Goal: Task Accomplishment & Management: Manage account settings

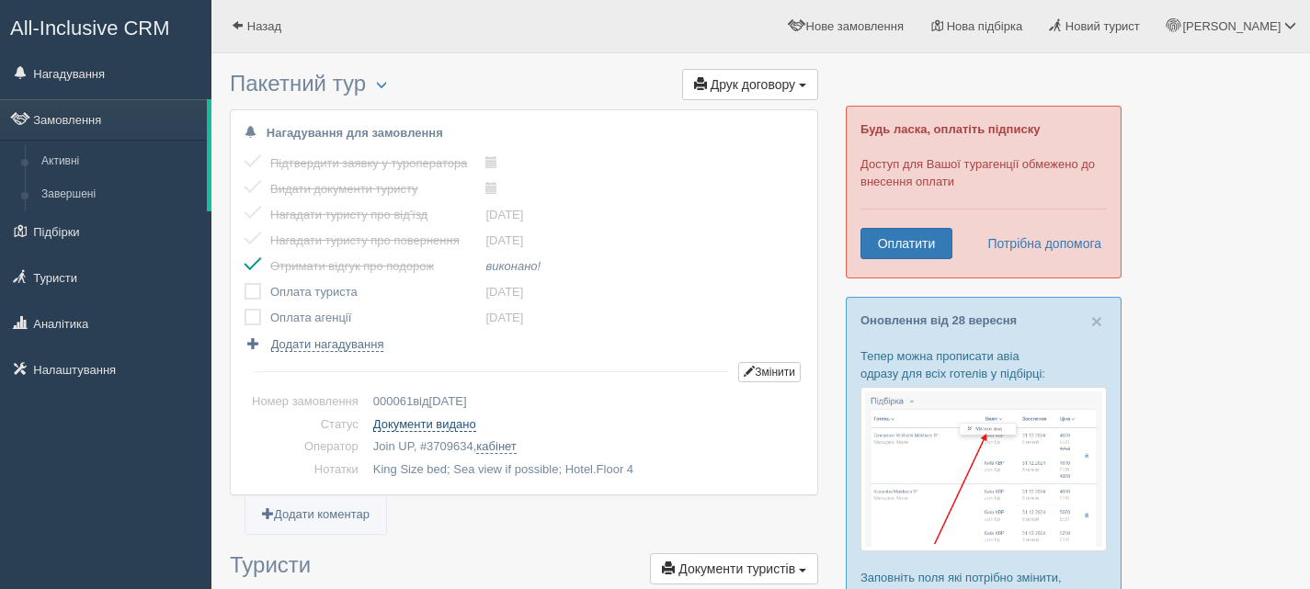
click at [405, 423] on link "Документи видано" at bounding box center [424, 424] width 103 height 15
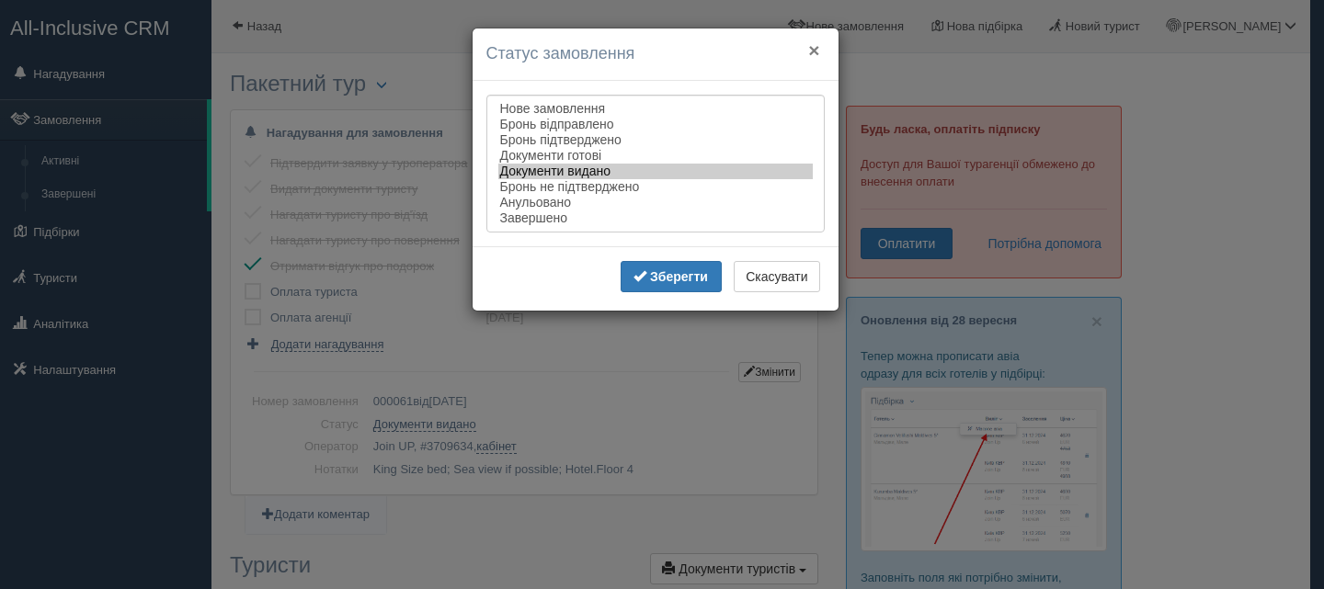
click at [810, 51] on button "×" at bounding box center [813, 49] width 11 height 19
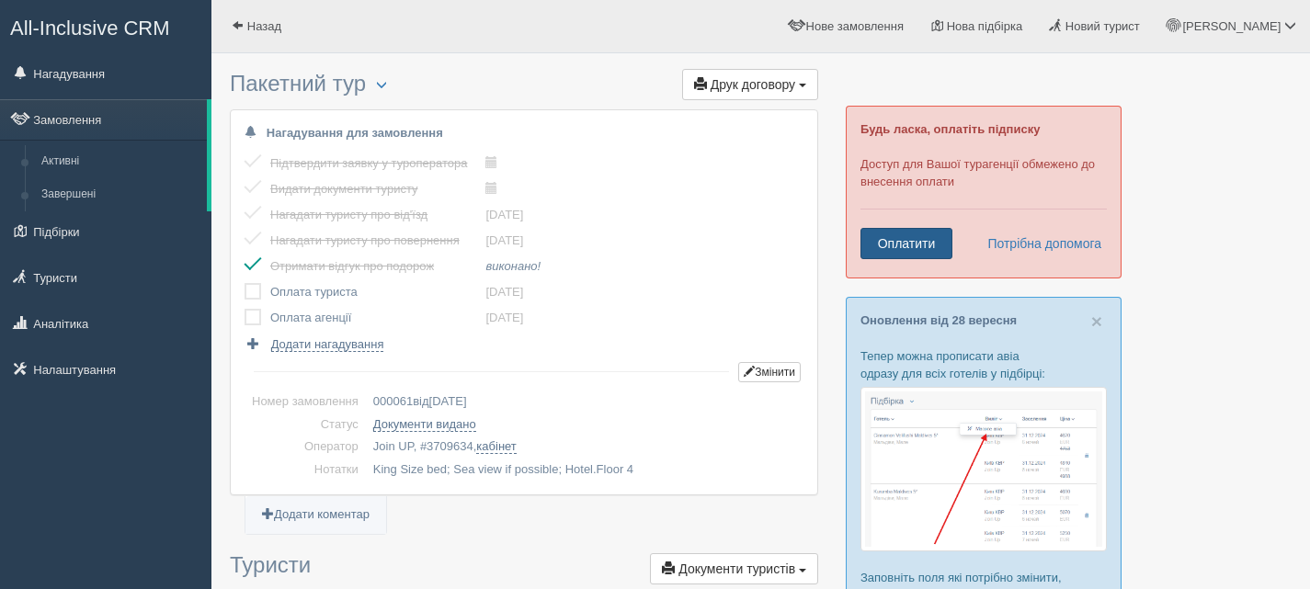
click at [923, 245] on link "Оплатити" at bounding box center [907, 243] width 92 height 31
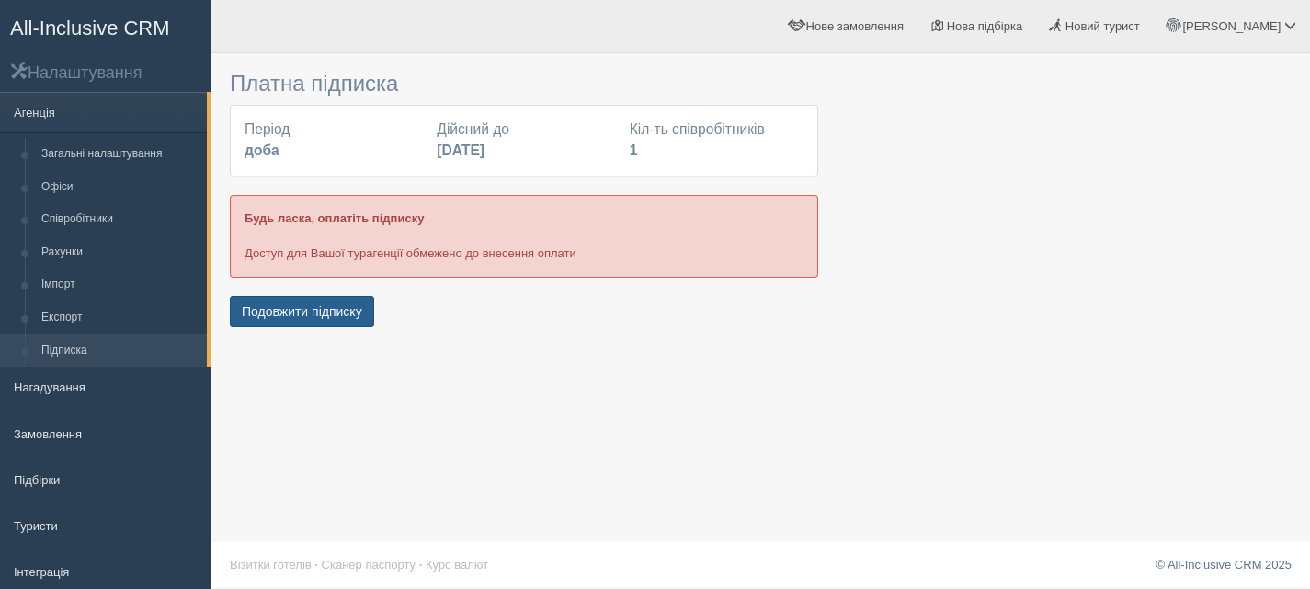
click at [353, 310] on button "Подовжити підписку" at bounding box center [302, 311] width 144 height 31
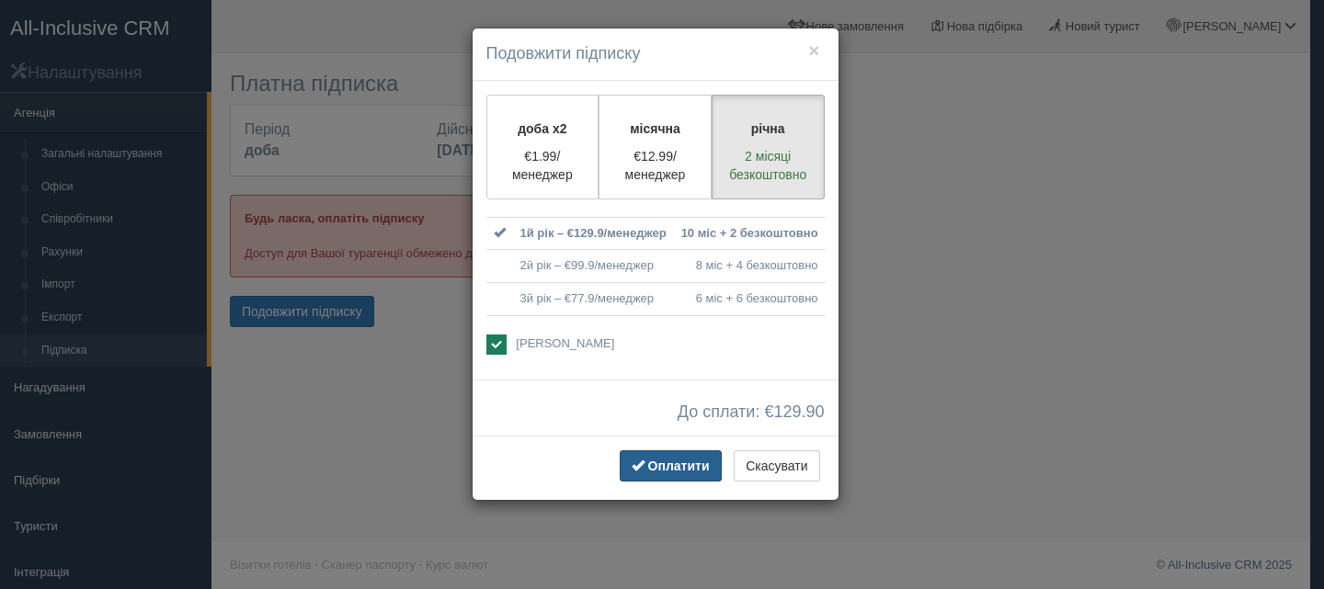
click at [697, 472] on span "Оплатити" at bounding box center [679, 466] width 62 height 15
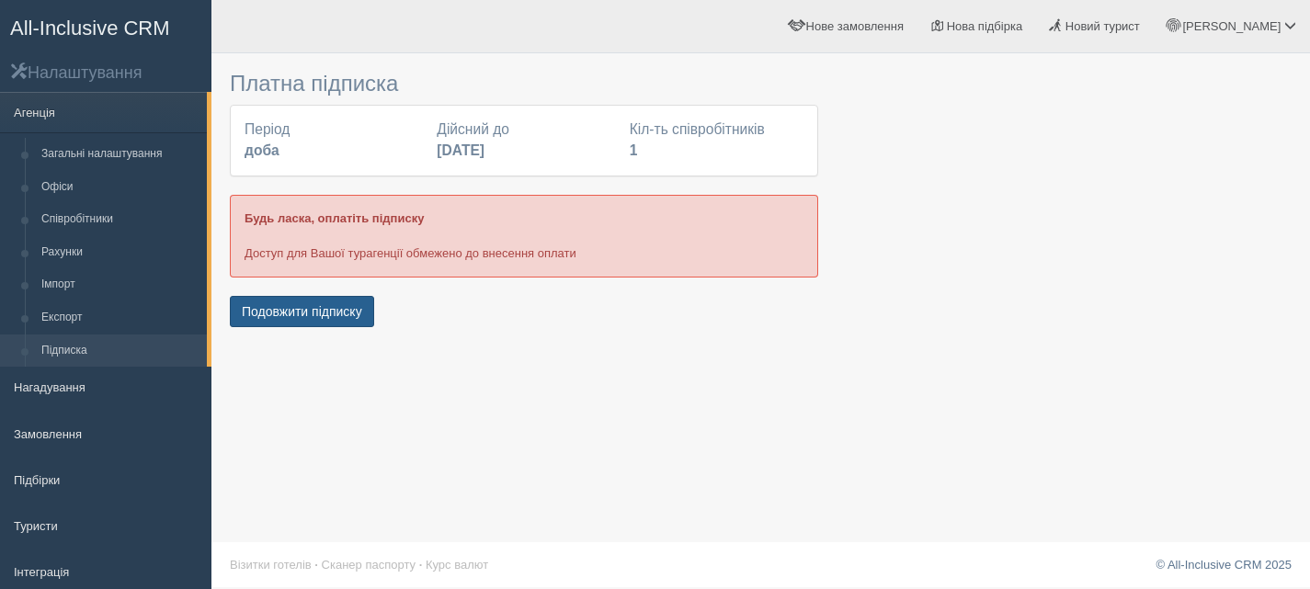
click at [318, 305] on button "Подовжити підписку" at bounding box center [302, 311] width 144 height 31
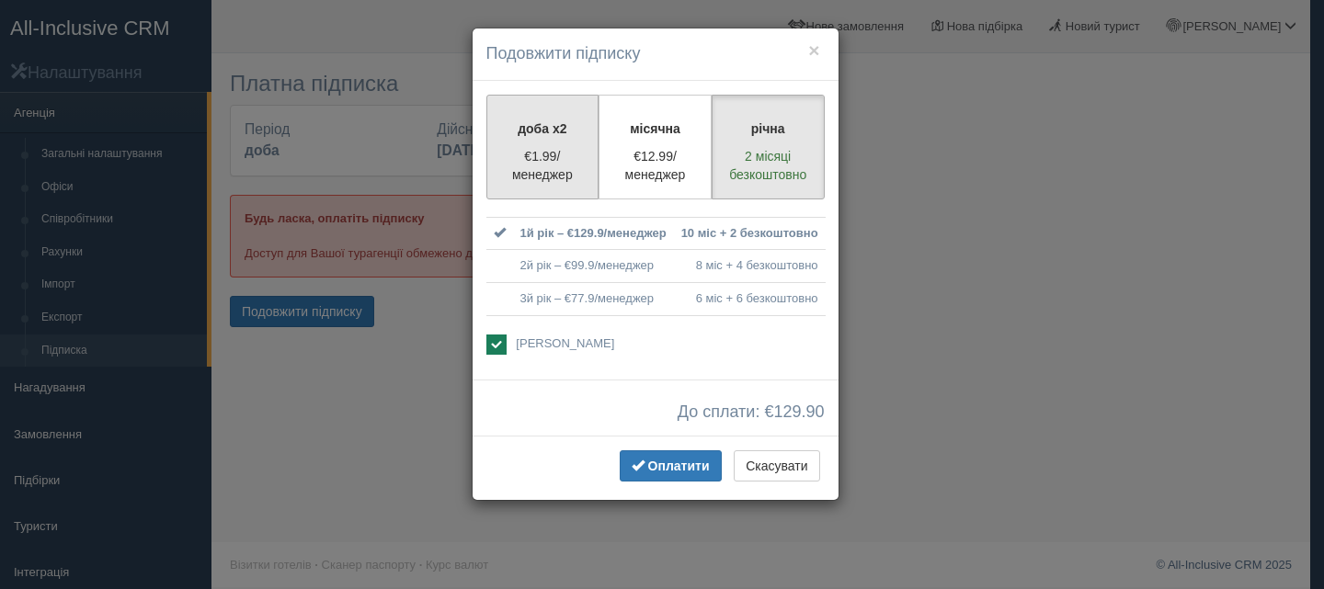
click at [551, 165] on p "€1.99/менеджер" at bounding box center [542, 165] width 89 height 37
radio input "true"
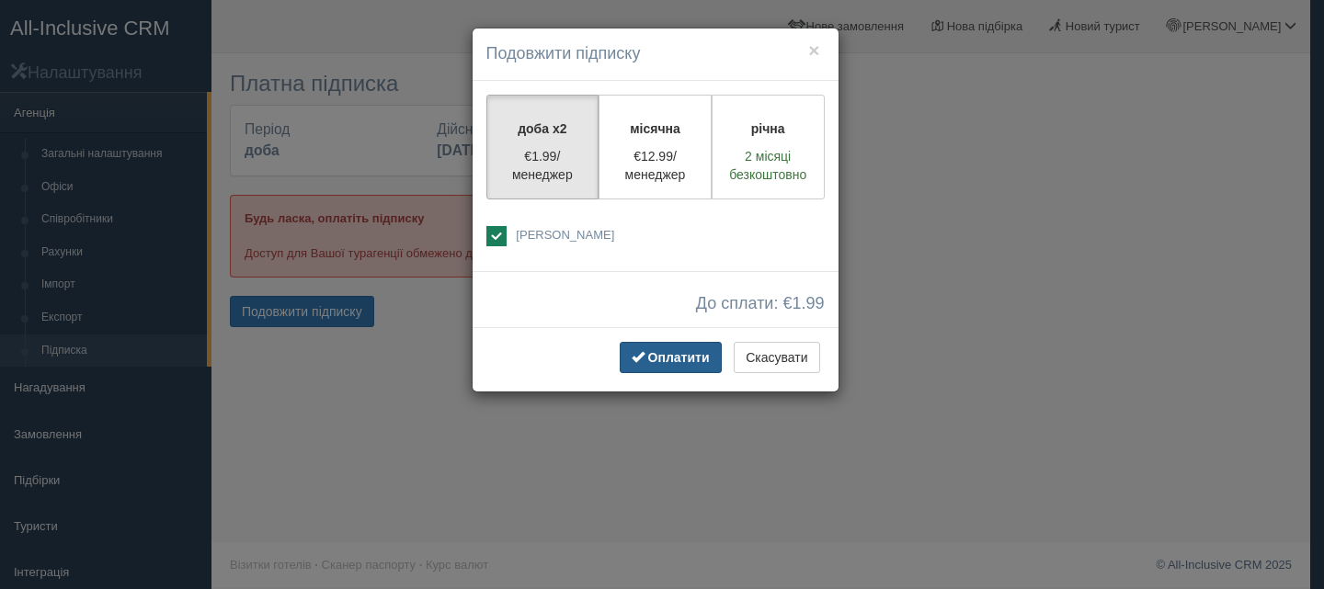
click at [657, 367] on button "Оплатити" at bounding box center [671, 357] width 102 height 31
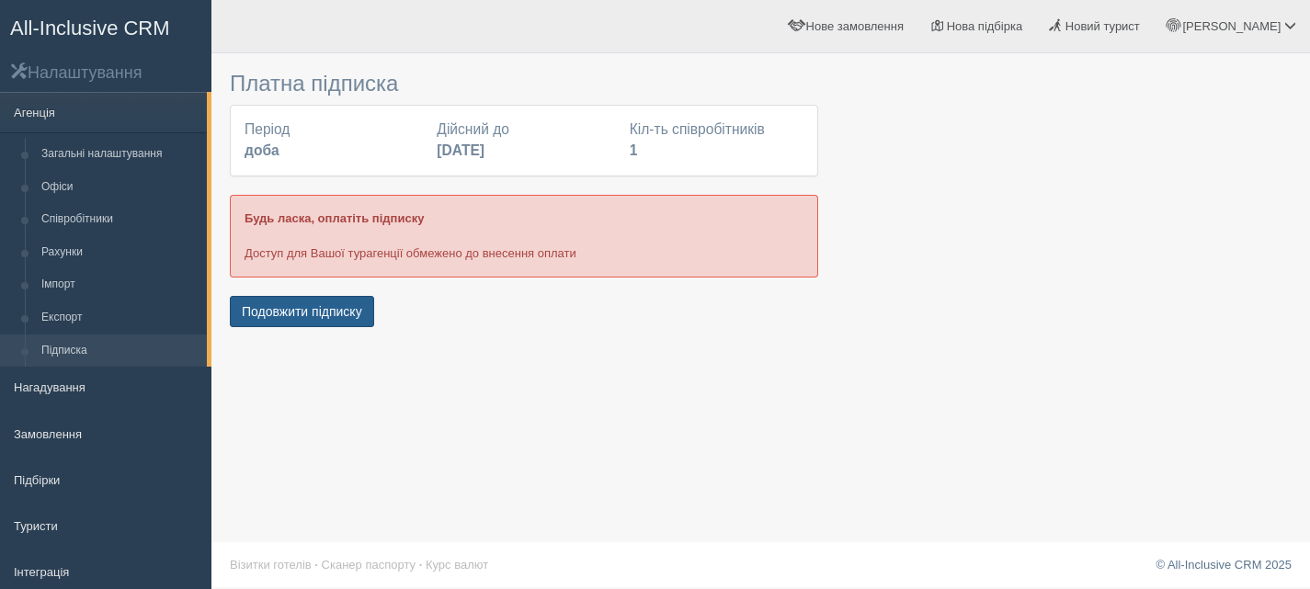
click at [294, 313] on button "Подовжити підписку" at bounding box center [302, 311] width 144 height 31
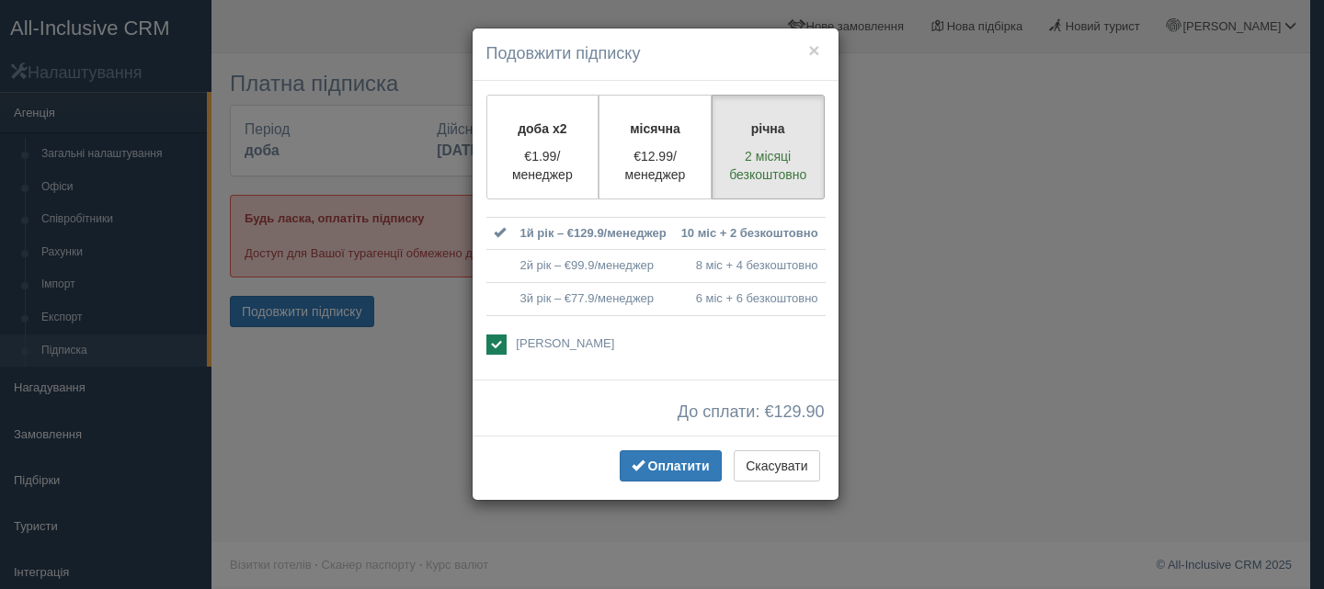
click at [499, 339] on ins at bounding box center [496, 345] width 20 height 20
click at [500, 342] on ins at bounding box center [496, 345] width 20 height 20
checkbox input "true"
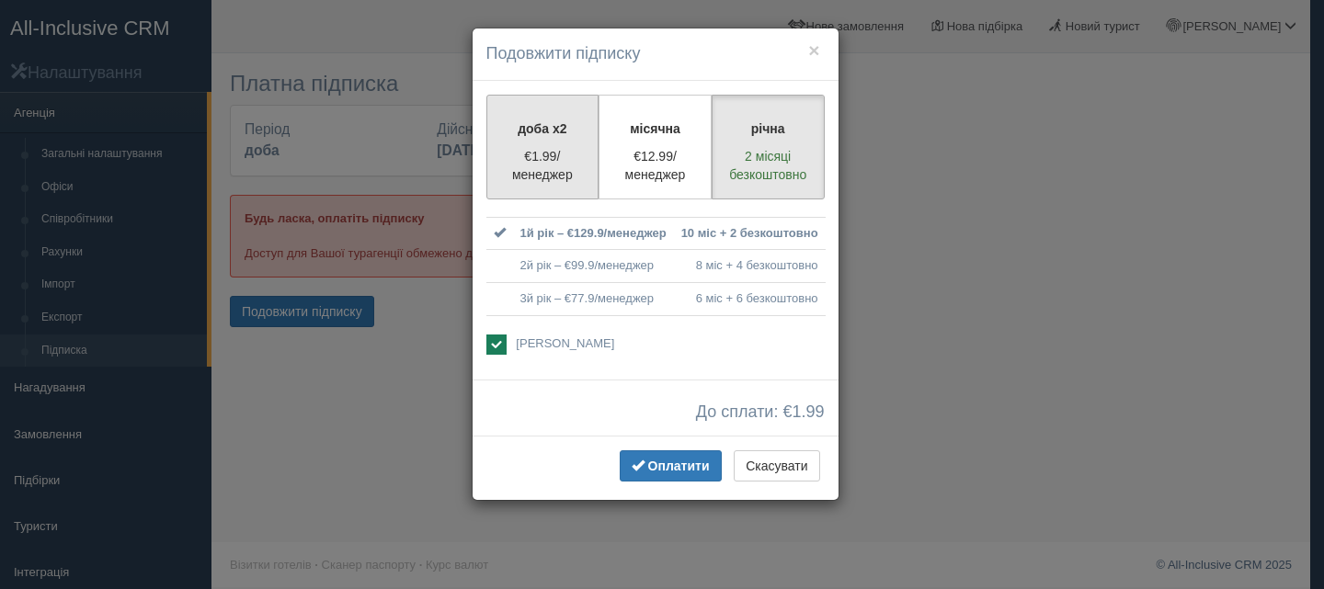
click at [554, 170] on p "€1.99/менеджер" at bounding box center [542, 165] width 89 height 37
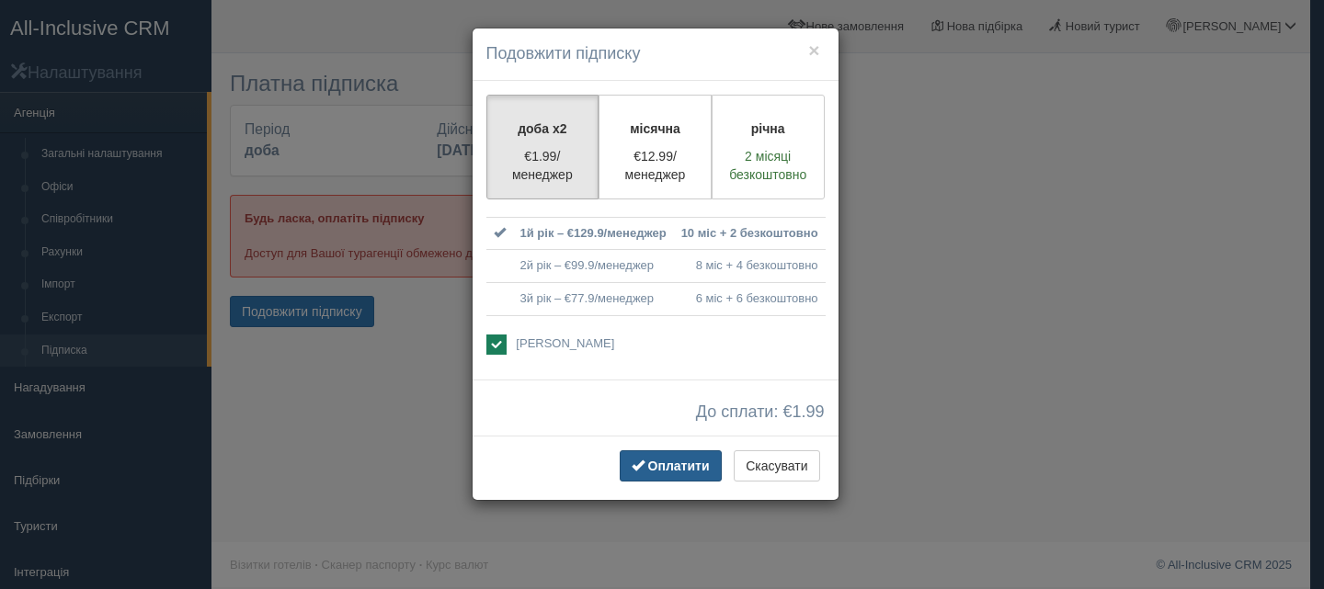
click at [681, 470] on span "Оплатити" at bounding box center [679, 466] width 62 height 15
